Goal: Navigation & Orientation: Go to known website

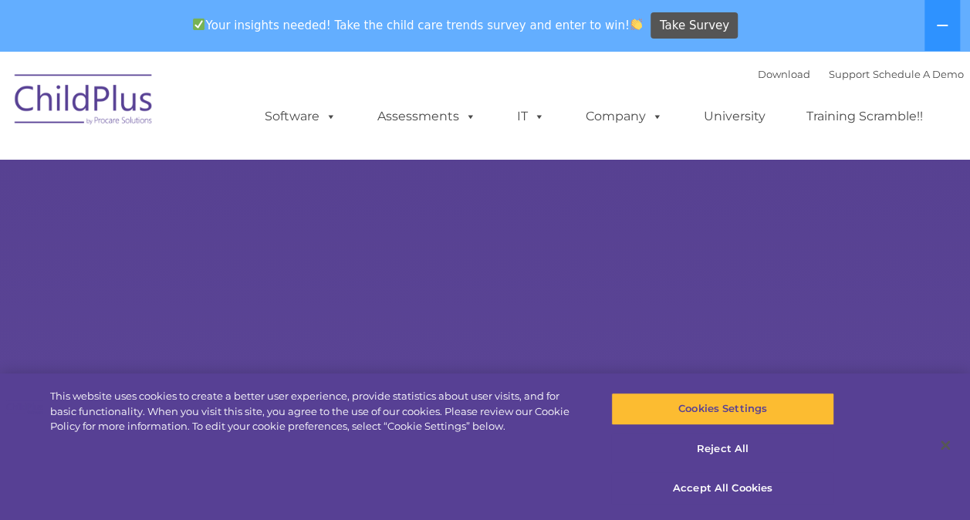
select select "MEDIUM"
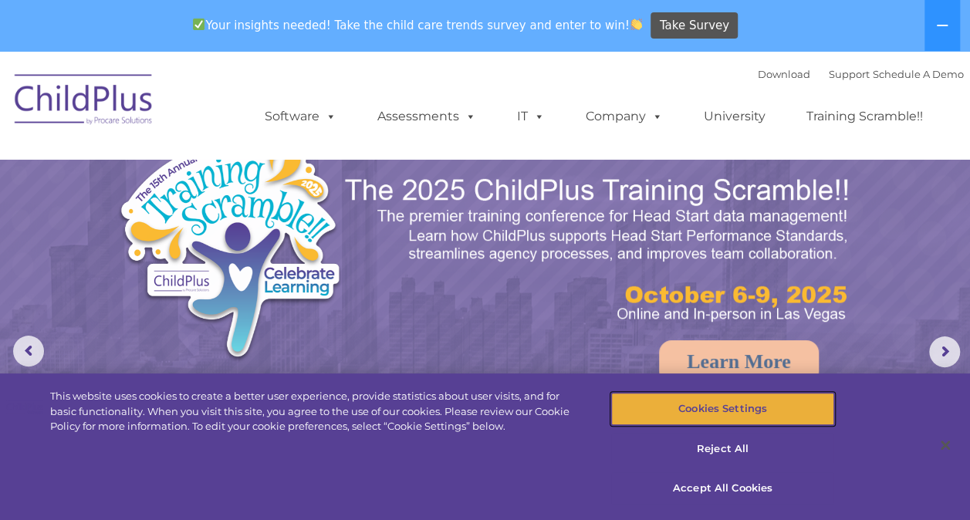
click at [750, 411] on button "Cookies Settings" at bounding box center [722, 409] width 223 height 32
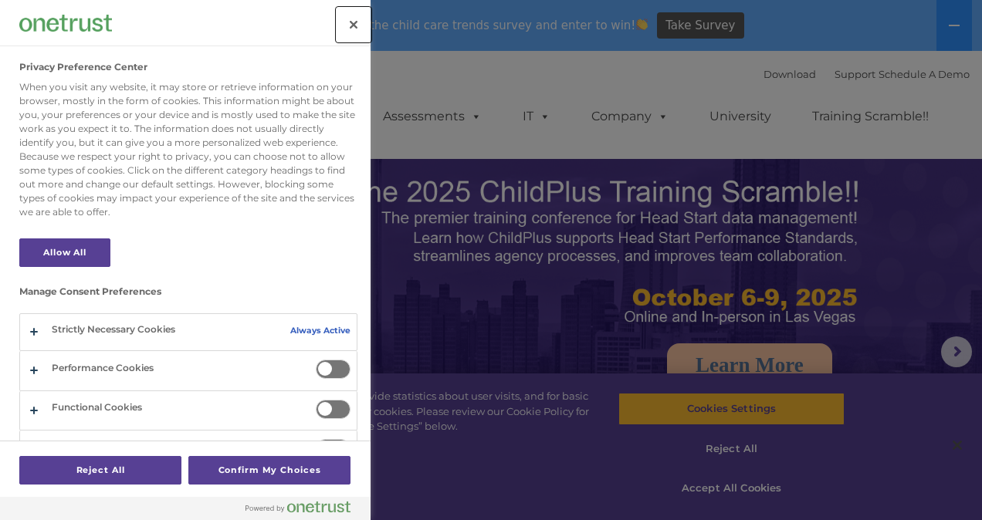
click at [352, 22] on button "Close" at bounding box center [354, 25] width 34 height 34
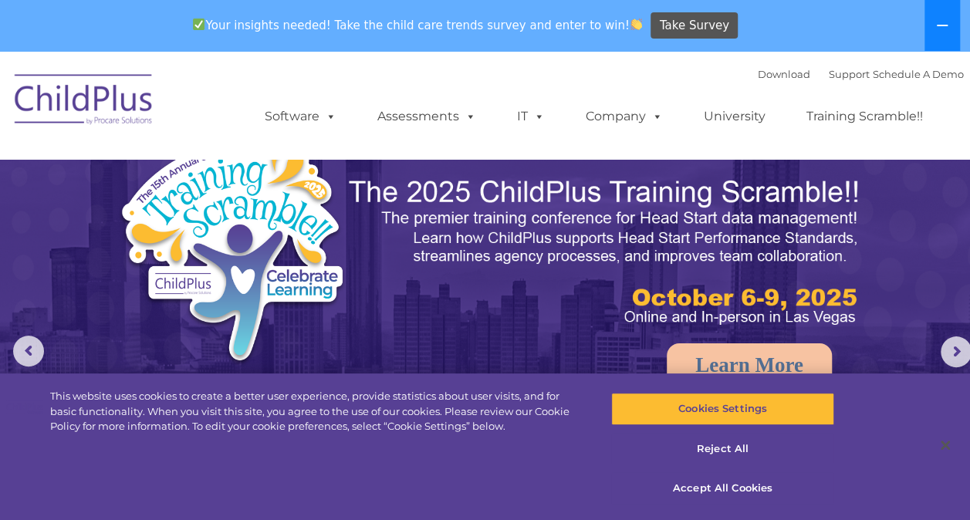
click at [942, 27] on icon at bounding box center [942, 25] width 12 height 12
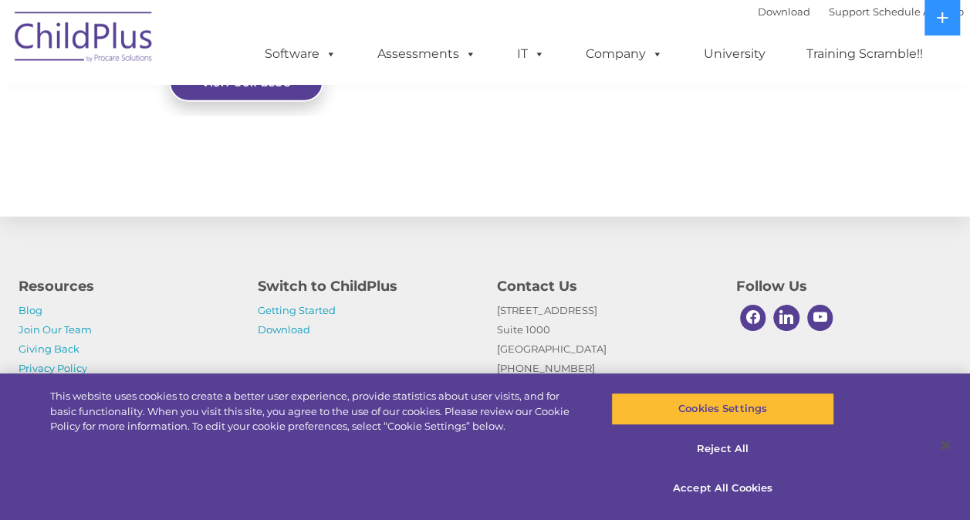
scroll to position [1806, 0]
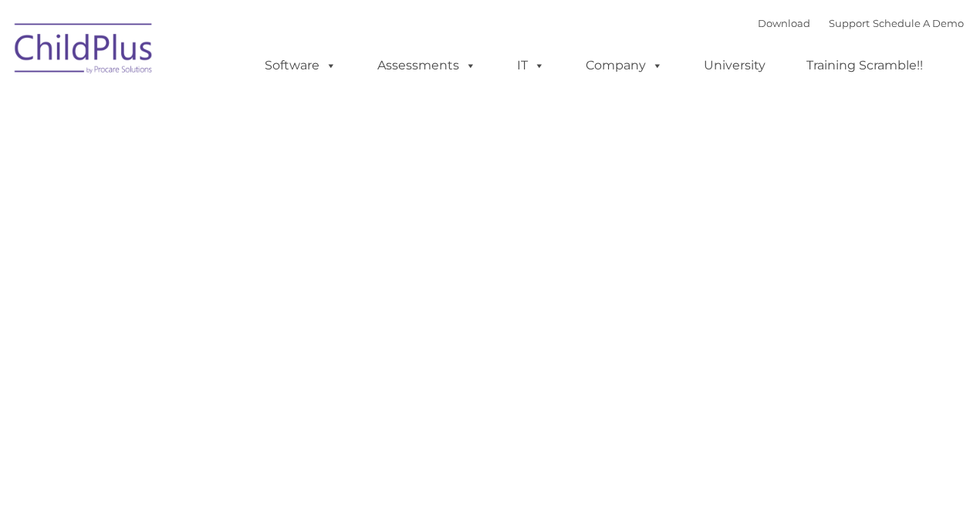
type input ""
